Goal: Navigation & Orientation: Go to known website

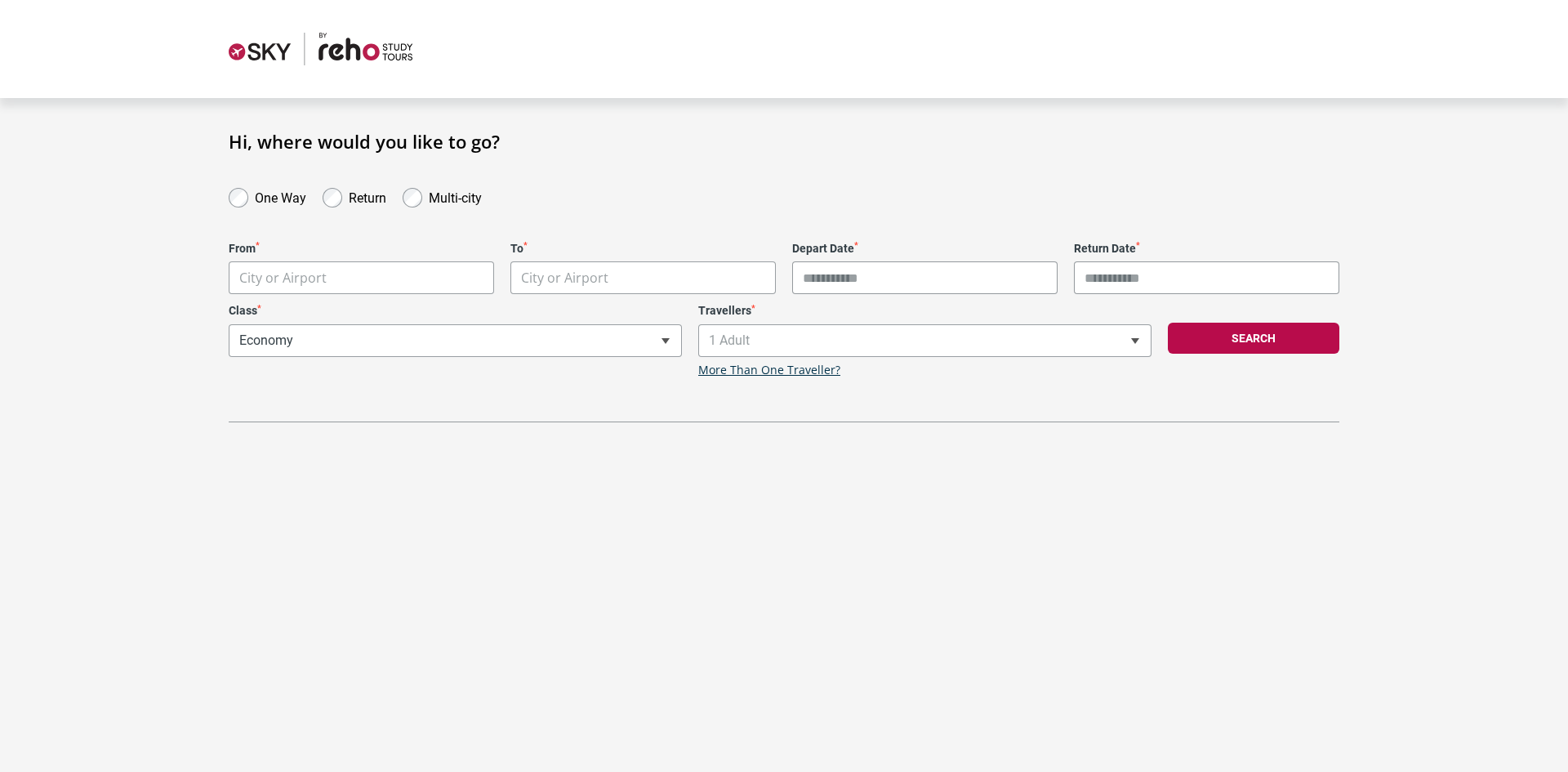
click at [370, 46] on img at bounding box center [321, 49] width 184 height 33
